Goal: Information Seeking & Learning: Understand process/instructions

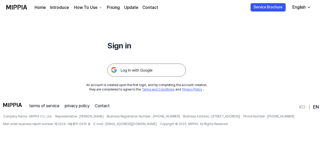
scroll to position [49, 0]
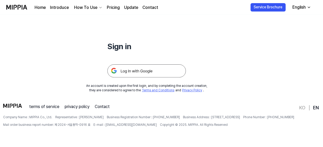
click at [133, 73] on img at bounding box center [146, 70] width 79 height 13
click at [83, 5] on div "How To Use" at bounding box center [85, 7] width 25 height 6
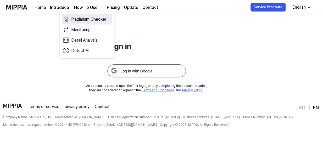
click at [85, 21] on link "Plagiarism Checker" at bounding box center [87, 19] width 50 height 10
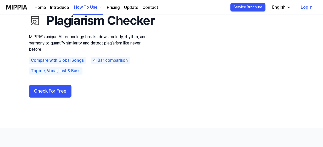
scroll to position [37, 0]
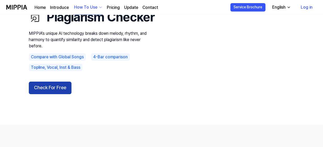
click at [66, 94] on button "Check For Free" at bounding box center [50, 88] width 43 height 13
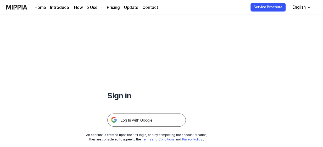
click at [127, 117] on img at bounding box center [146, 120] width 79 height 13
click at [23, 7] on img at bounding box center [16, 7] width 21 height 14
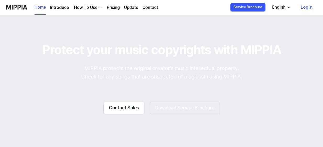
scroll to position [982, 0]
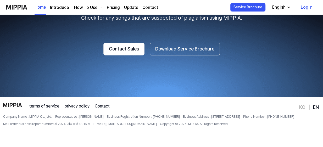
click at [304, 7] on link "Log in" at bounding box center [307, 7] width 20 height 15
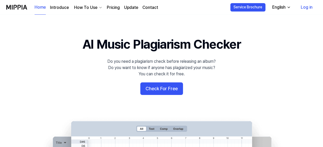
scroll to position [979, 0]
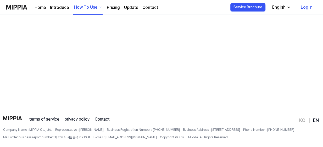
scroll to position [49, 0]
